Goal: Task Accomplishment & Management: Manage account settings

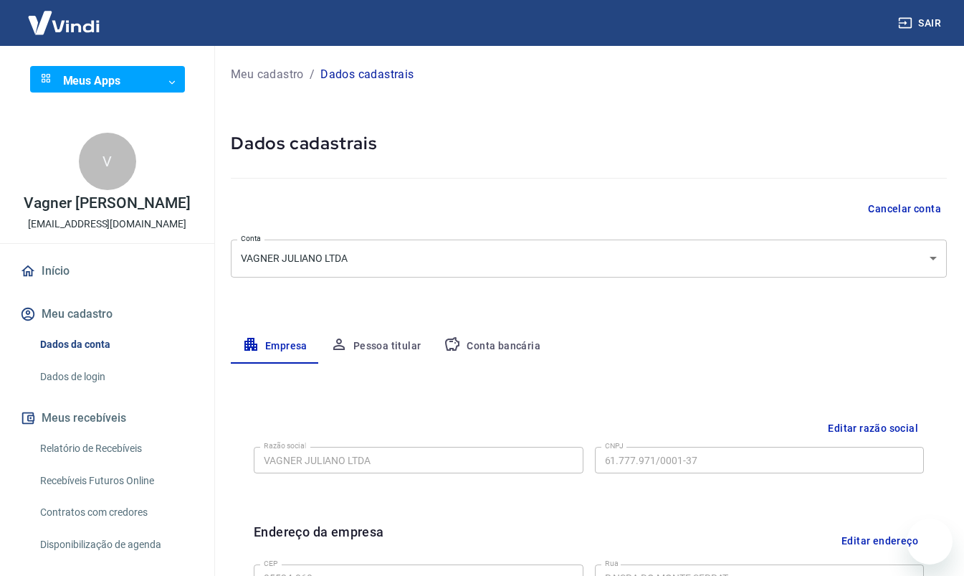
select select "SP"
select select "business"
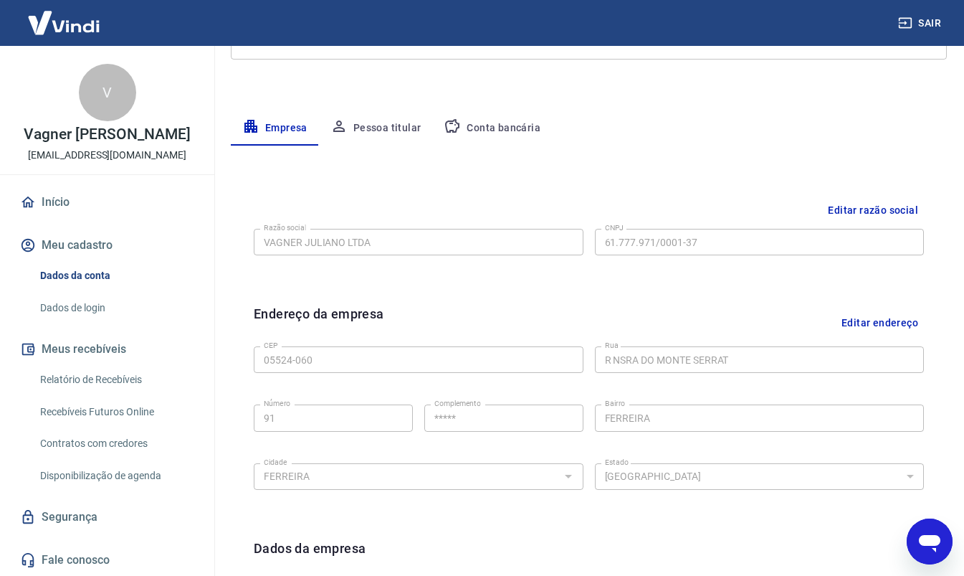
scroll to position [206, 0]
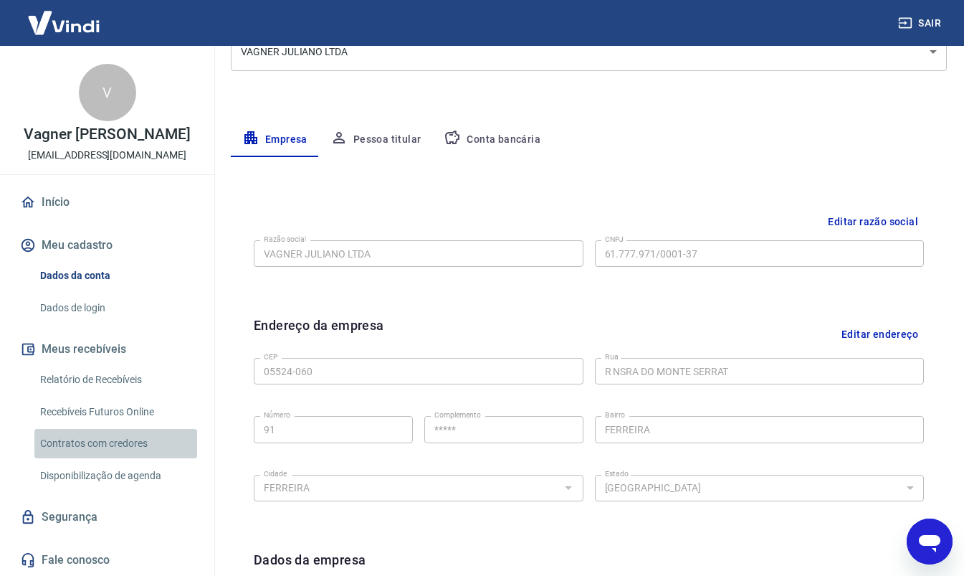
click at [177, 449] on link "Contratos com credores" at bounding box center [115, 443] width 163 height 29
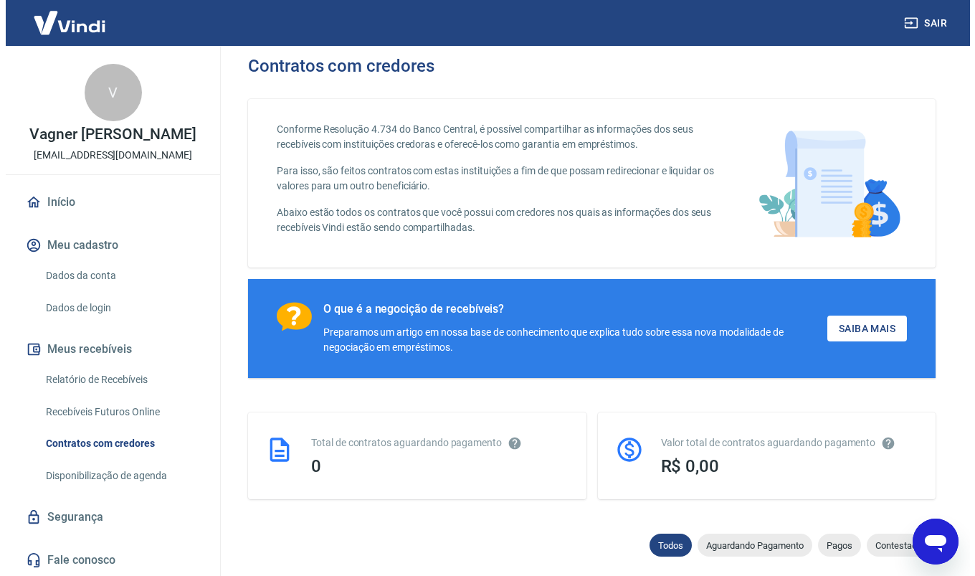
scroll to position [201, 0]
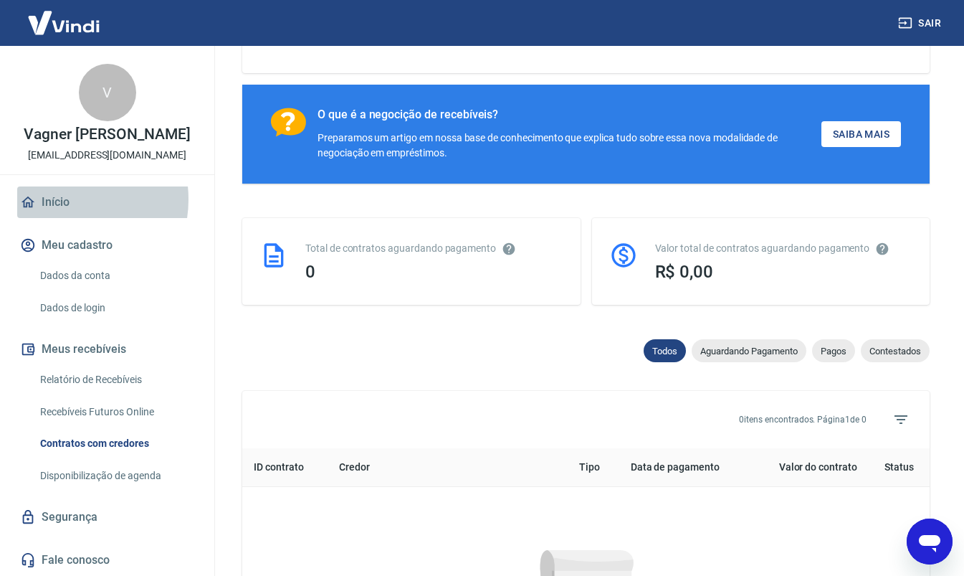
click at [62, 199] on link "Início" at bounding box center [107, 202] width 180 height 32
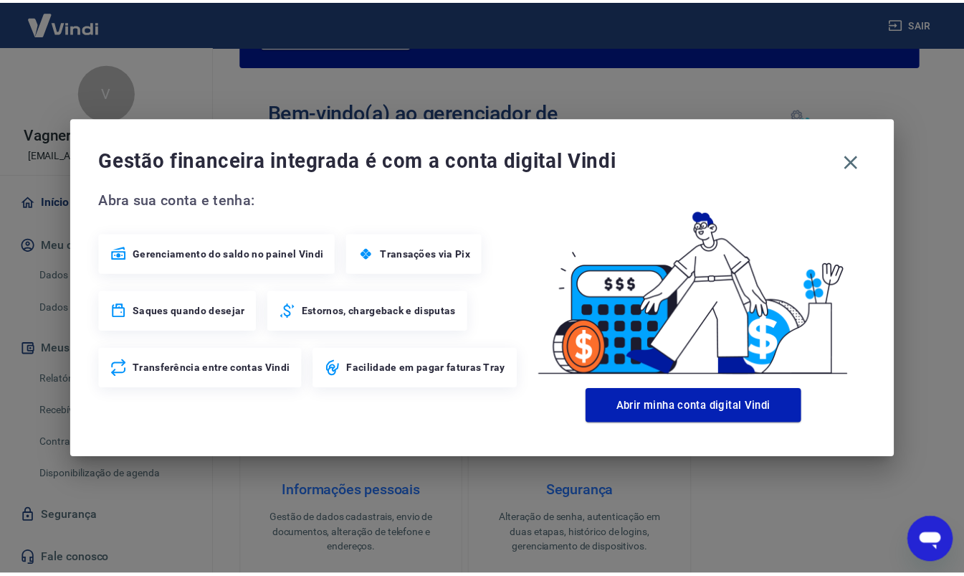
scroll to position [307, 0]
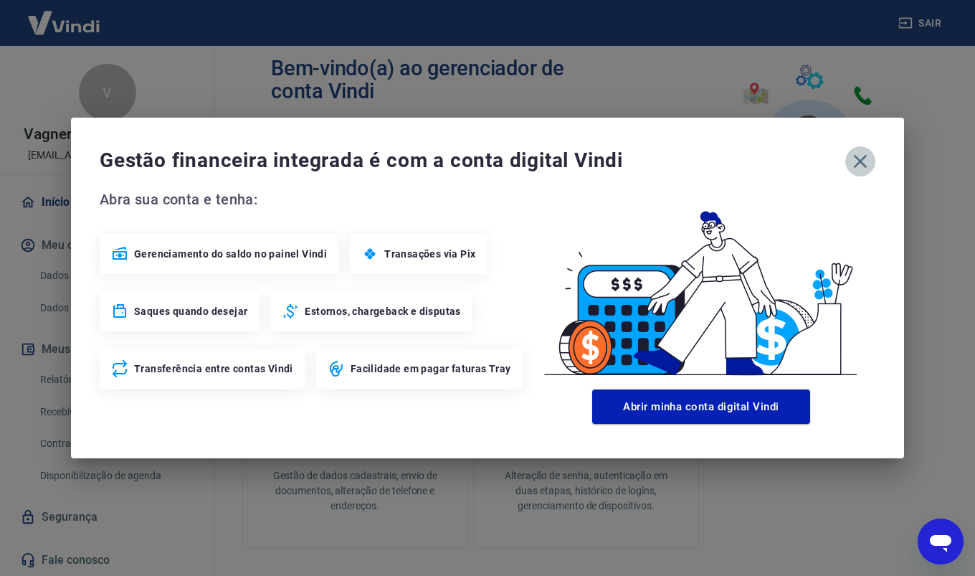
click at [861, 158] on icon "button" at bounding box center [860, 161] width 23 height 23
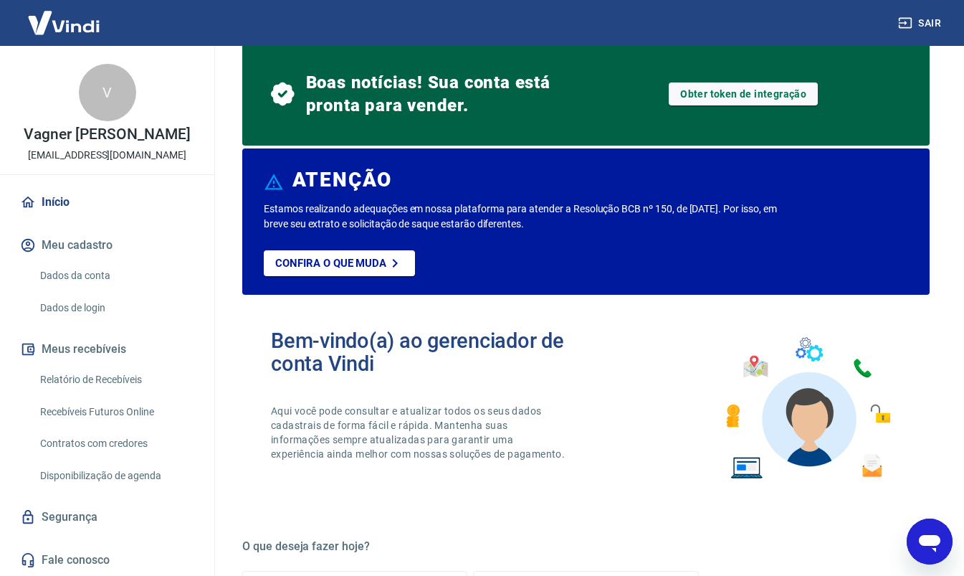
scroll to position [0, 0]
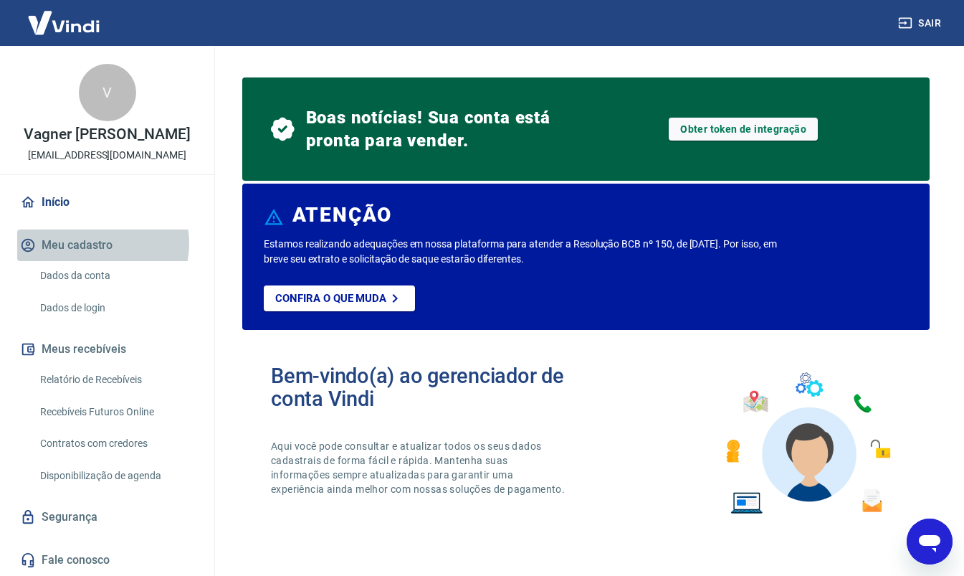
click at [95, 243] on button "Meu cadastro" at bounding box center [107, 245] width 180 height 32
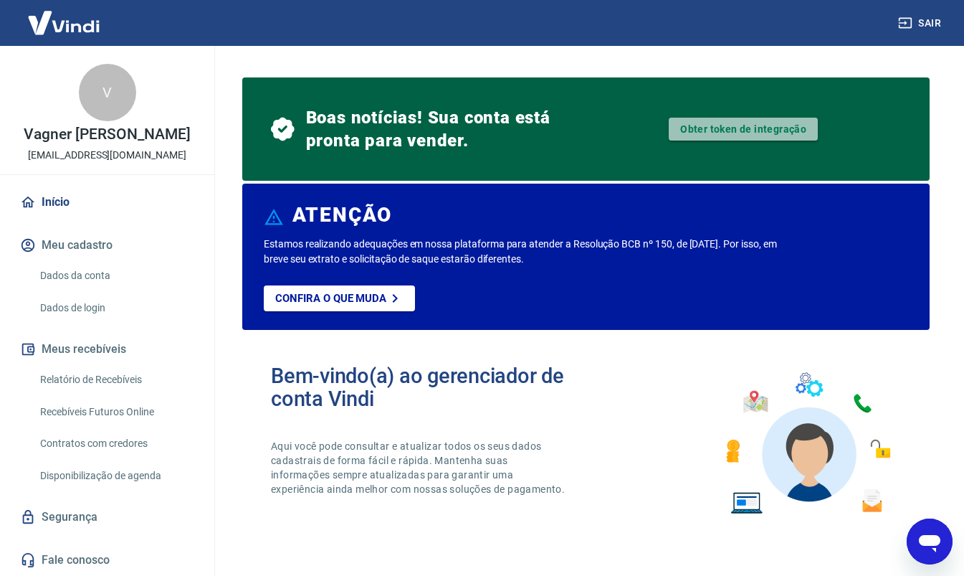
click at [680, 132] on link "Obter token de integração" at bounding box center [743, 129] width 149 height 23
click at [932, 27] on button "Sair" at bounding box center [921, 23] width 52 height 27
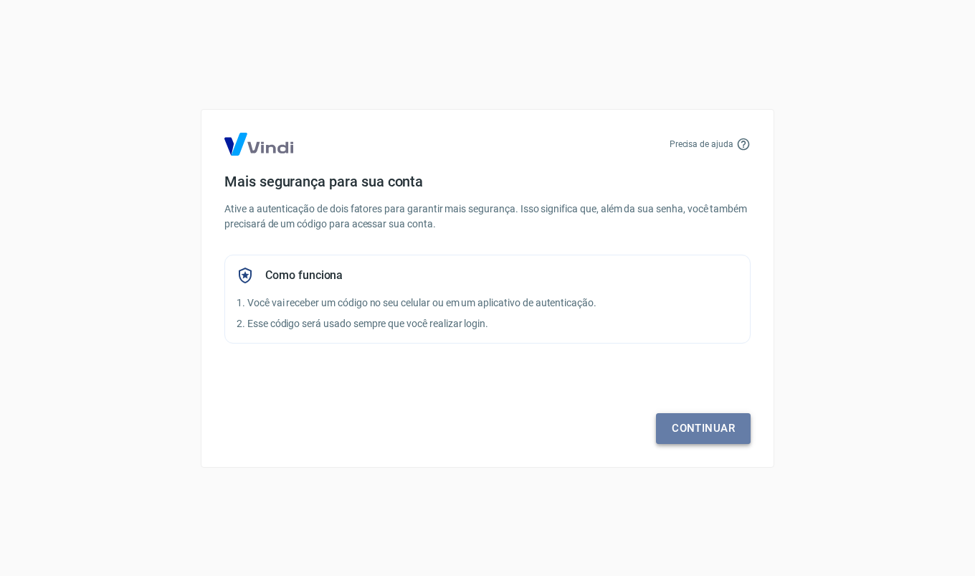
click at [702, 429] on link "Continuar" at bounding box center [703, 428] width 95 height 30
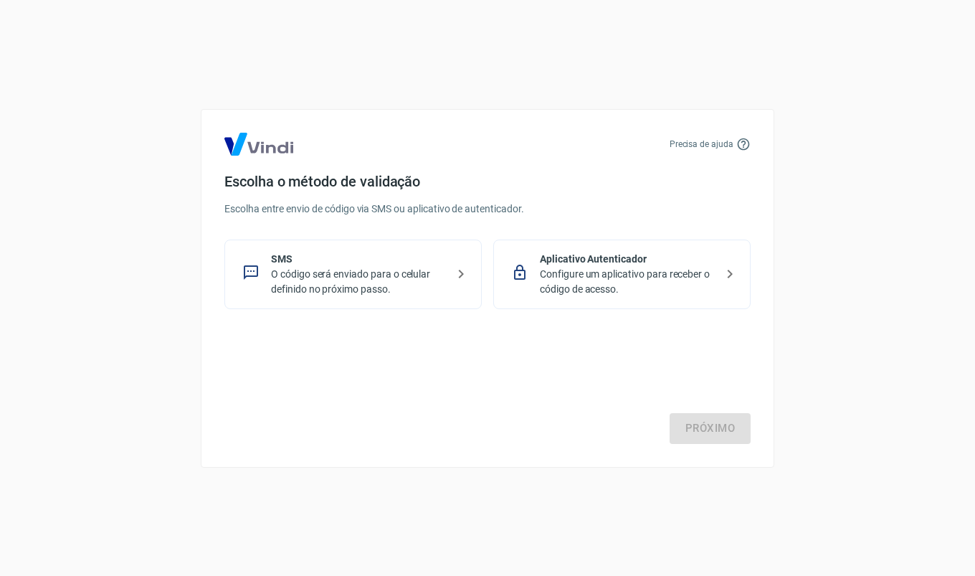
click at [365, 269] on p "O código será enviado para o celular definido no próximo passo." at bounding box center [359, 282] width 176 height 30
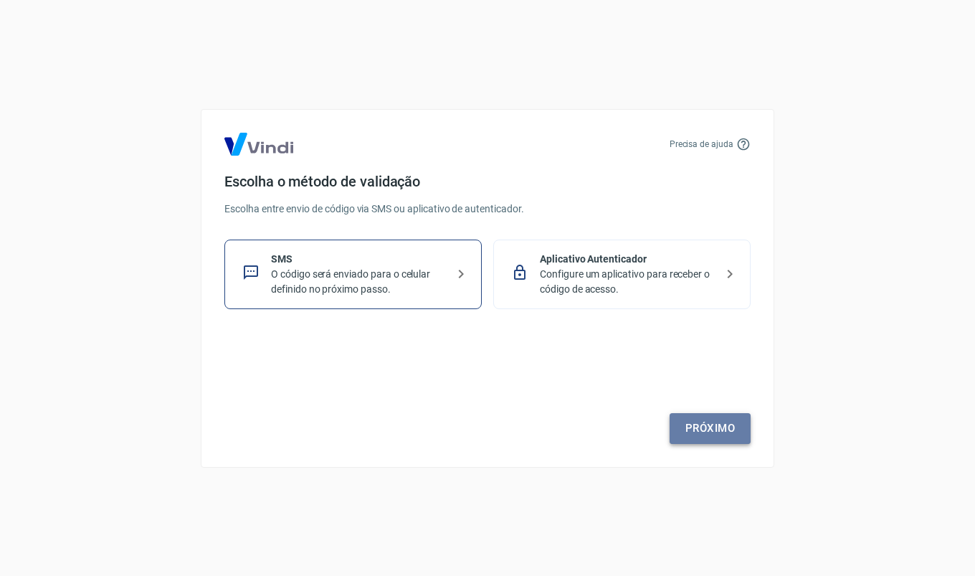
click at [717, 436] on link "Próximo" at bounding box center [709, 428] width 81 height 30
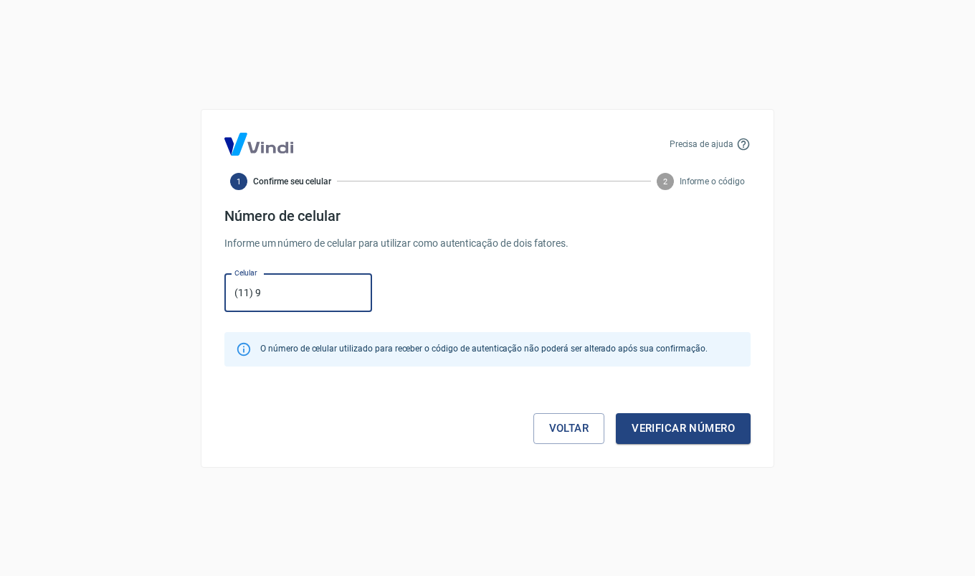
click at [616, 413] on button "Verificar número" at bounding box center [683, 428] width 135 height 30
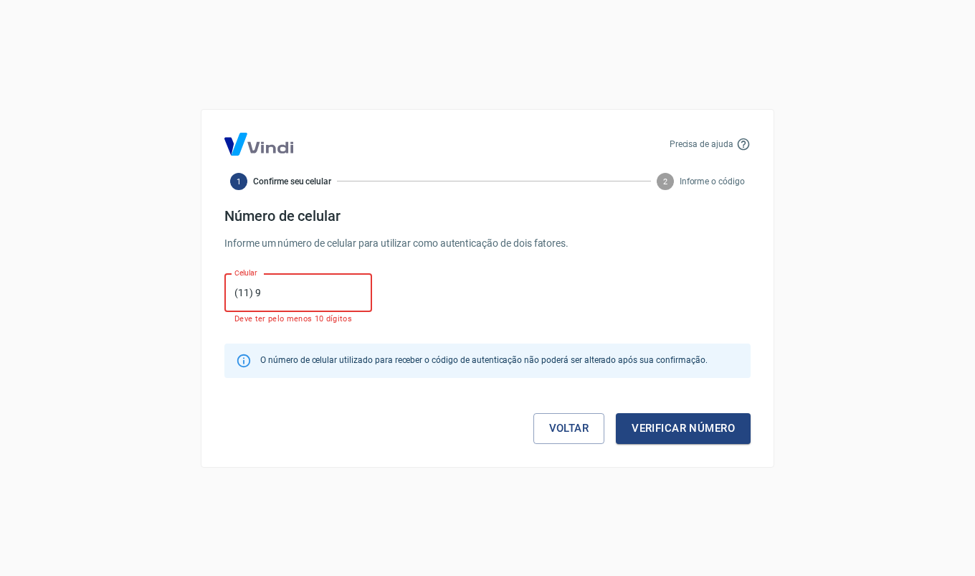
type input "[PHONE_NUMBER]"
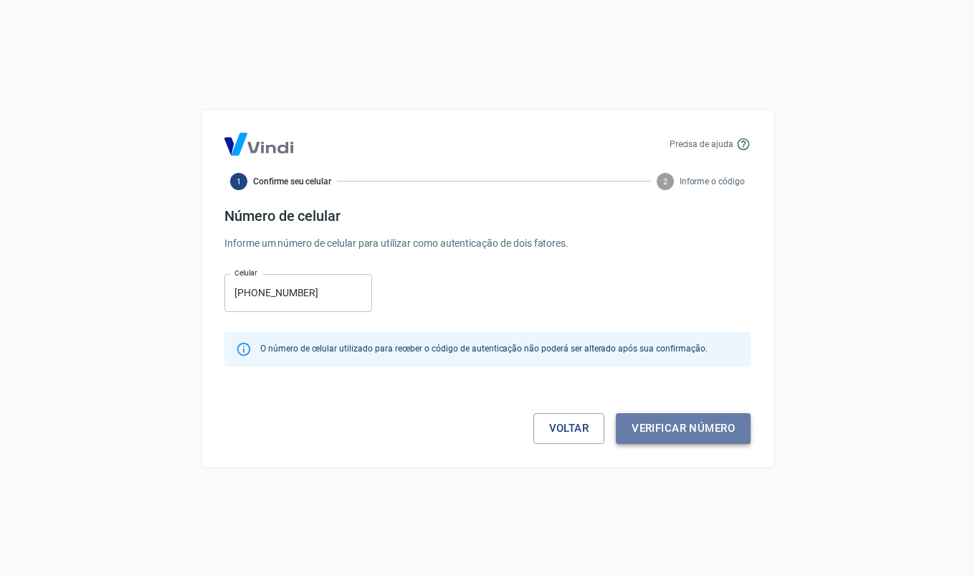
click at [687, 432] on button "Verificar número" at bounding box center [683, 428] width 135 height 30
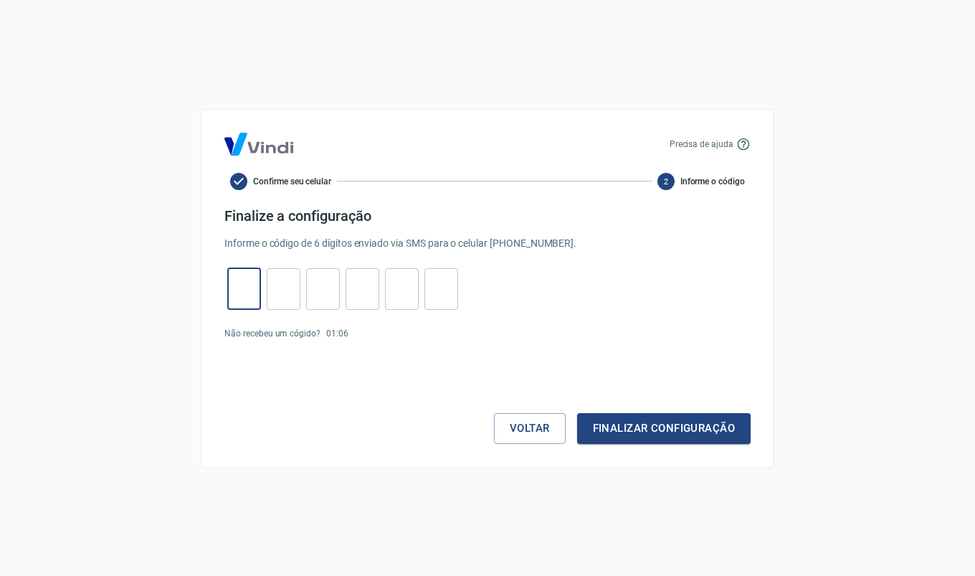
click at [256, 286] on input "tel" at bounding box center [244, 288] width 34 height 31
type input "2"
type input "4"
type input "5"
type input "9"
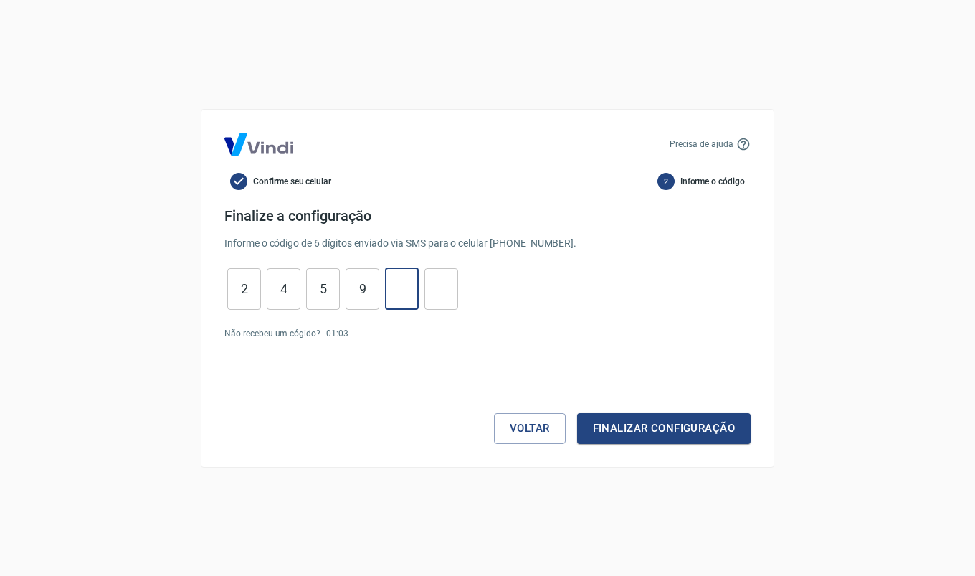
type input "0"
type input "3"
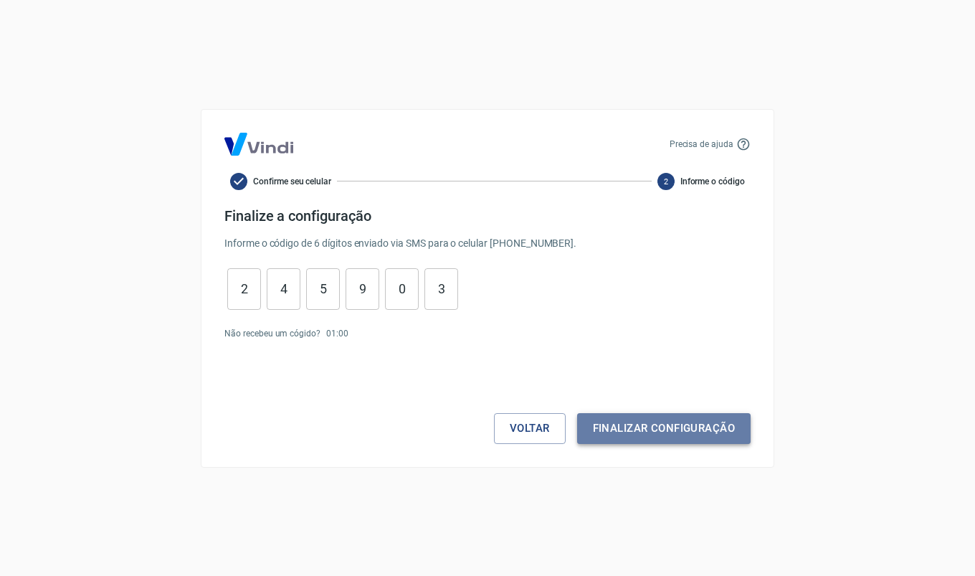
click at [686, 431] on button "Finalizar configuração" at bounding box center [663, 428] width 173 height 30
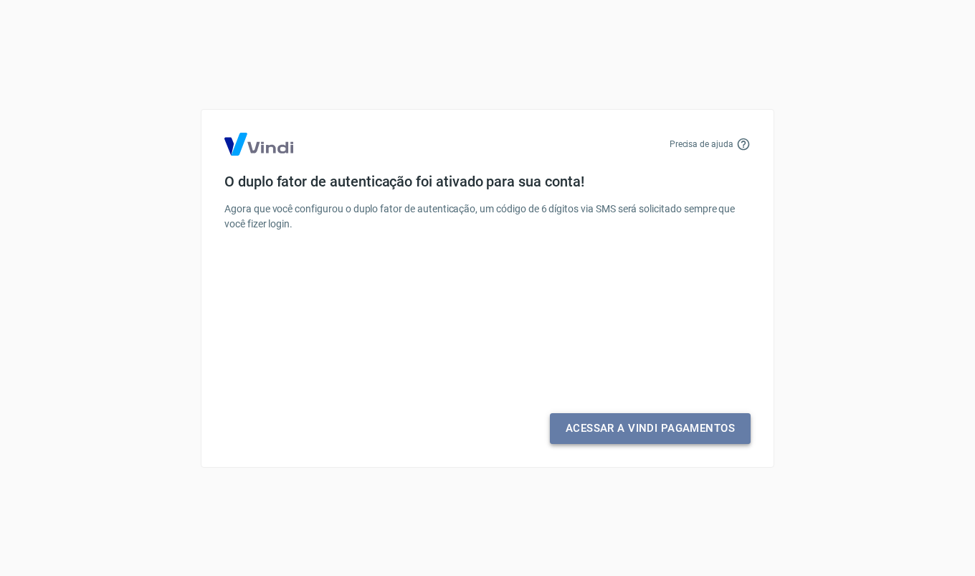
click at [657, 424] on link "Acessar a Vindi Pagamentos" at bounding box center [650, 428] width 201 height 30
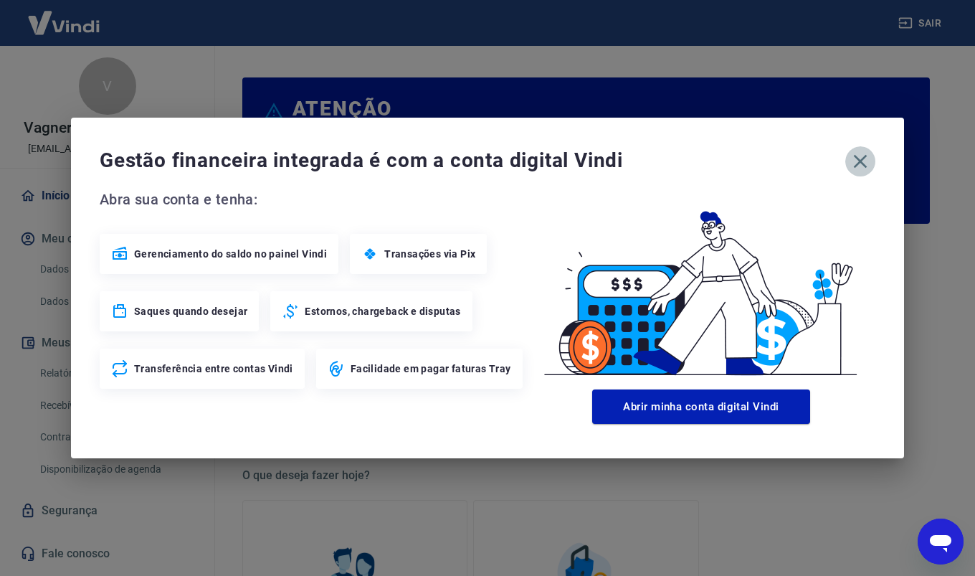
click at [860, 162] on icon "button" at bounding box center [861, 162] width 14 height 14
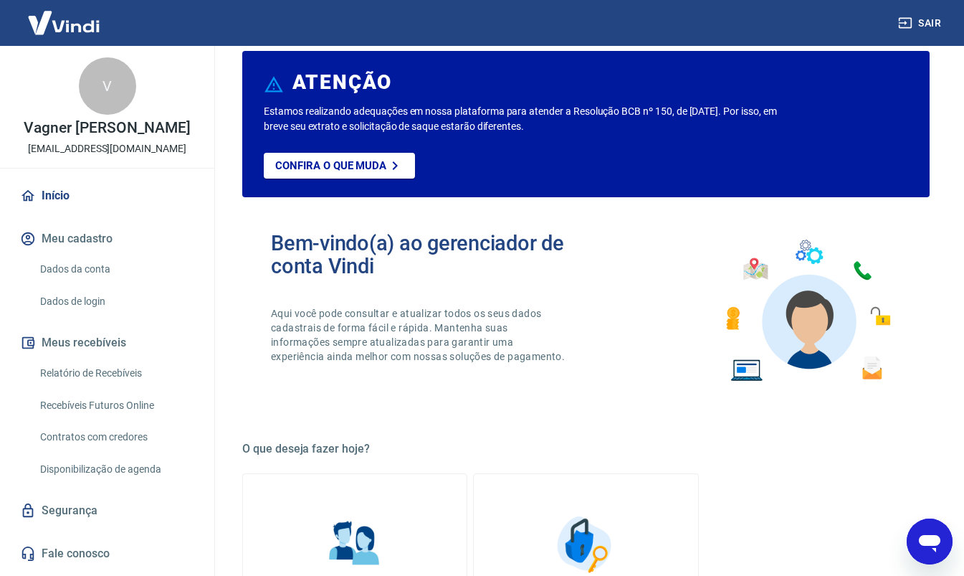
scroll to position [22, 0]
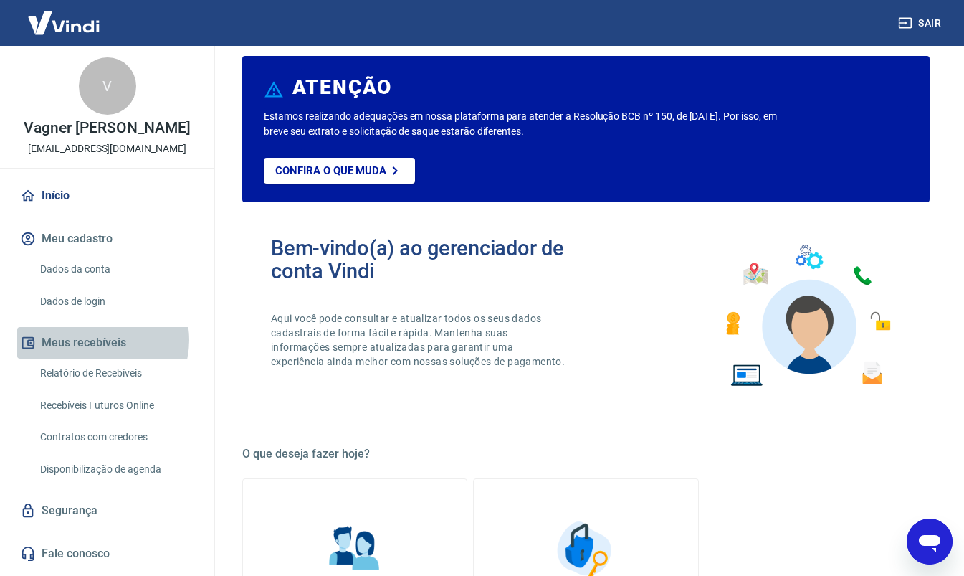
click at [100, 355] on button "Meus recebíveis" at bounding box center [107, 343] width 180 height 32
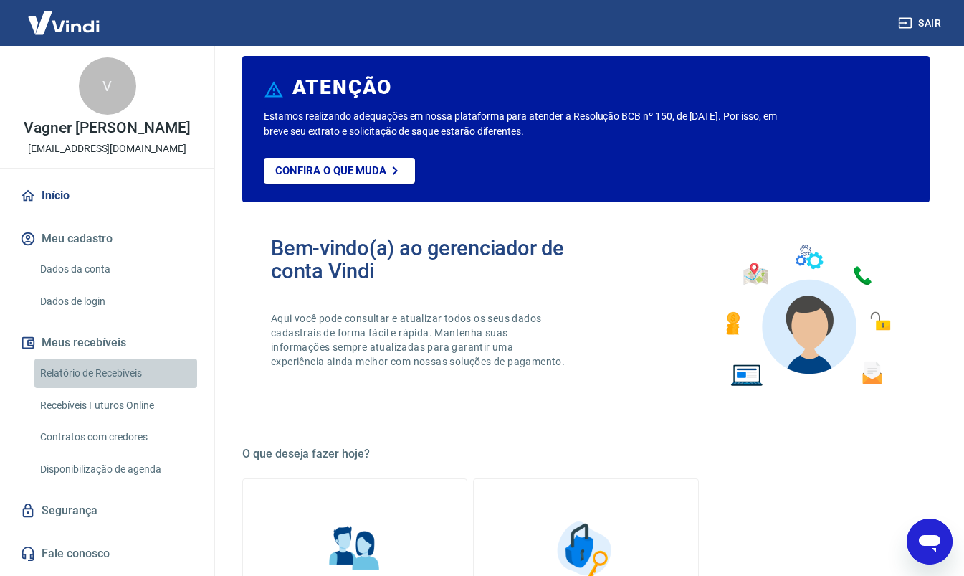
click at [117, 387] on link "Relatório de Recebíveis" at bounding box center [115, 372] width 163 height 29
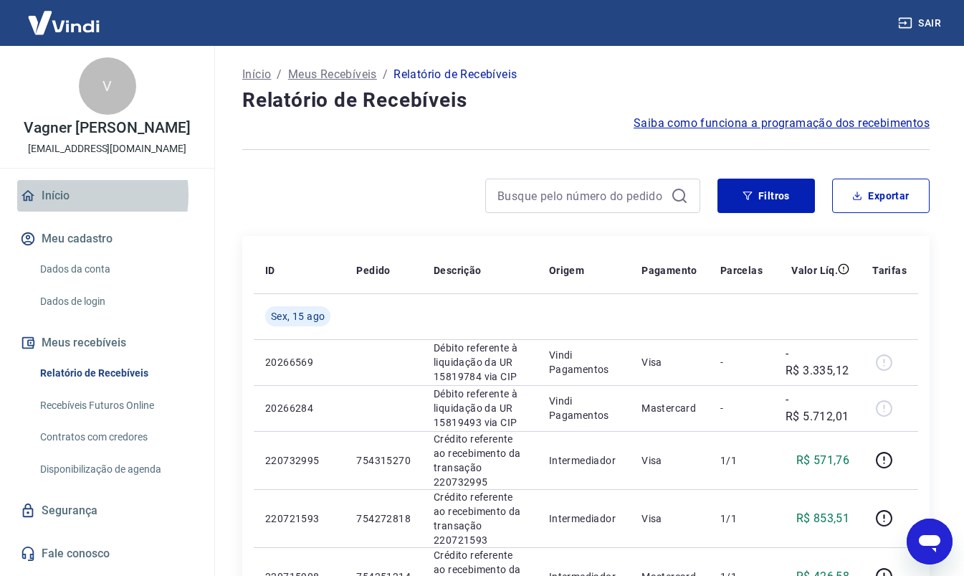
click at [62, 210] on link "Início" at bounding box center [107, 196] width 180 height 32
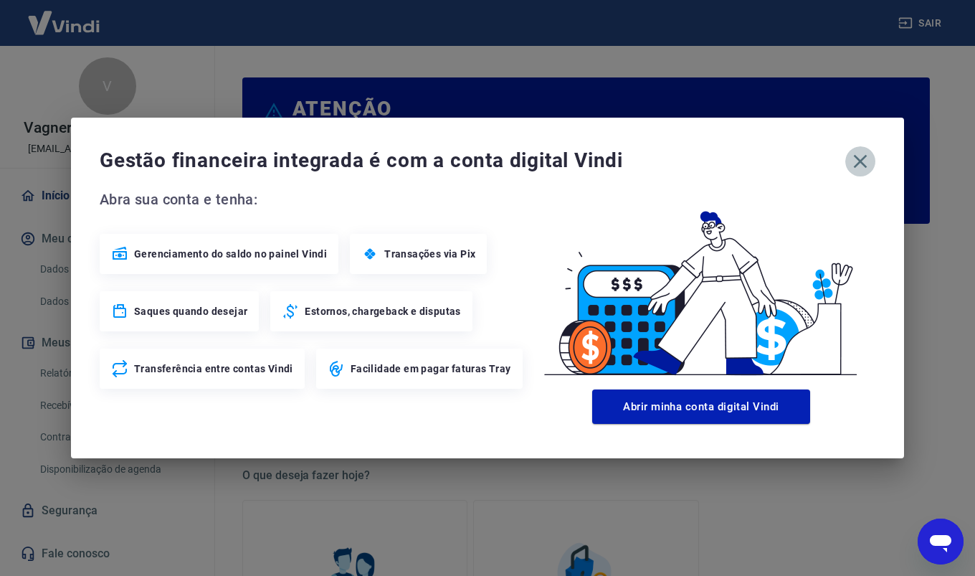
click at [862, 161] on icon "button" at bounding box center [860, 161] width 23 height 23
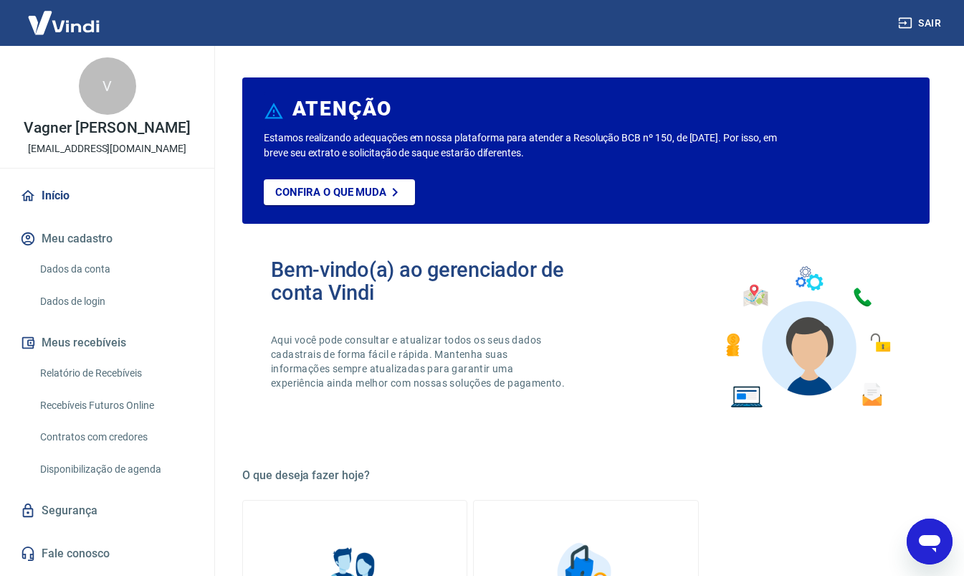
scroll to position [9, 0]
click at [135, 413] on link "Recebíveis Futuros Online" at bounding box center [115, 405] width 163 height 29
